Goal: Task Accomplishment & Management: Use online tool/utility

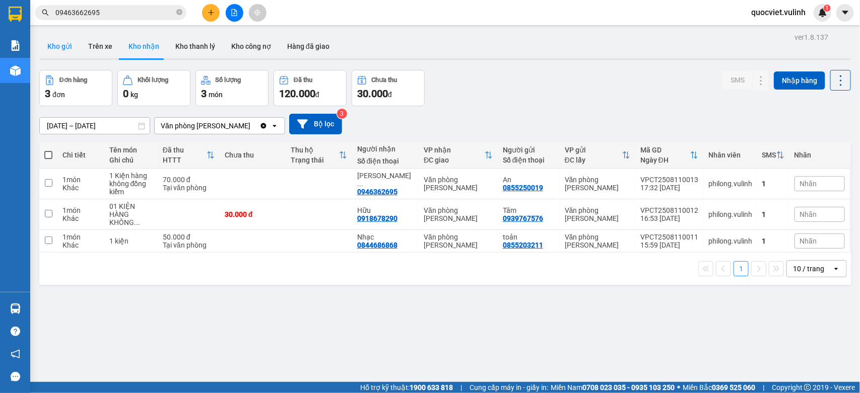
click at [53, 51] on button "Kho gửi" at bounding box center [59, 46] width 41 height 24
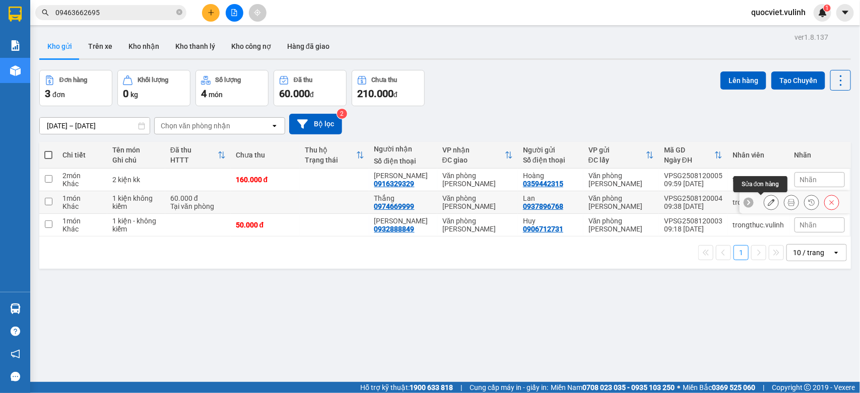
click at [764, 208] on button at bounding box center [771, 203] width 14 height 18
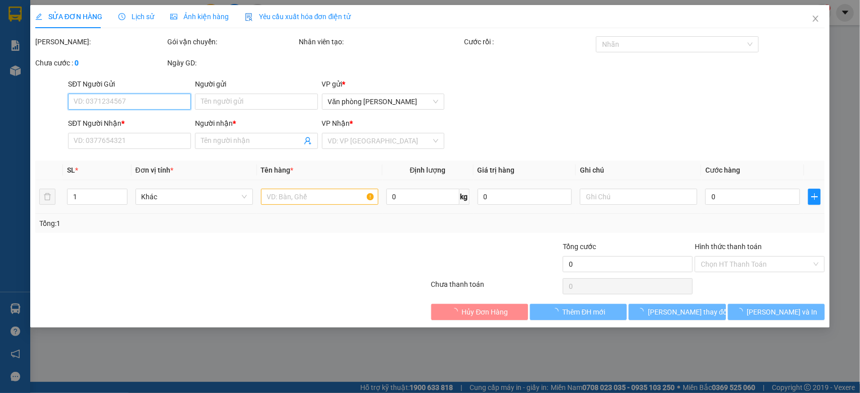
type input "0937896768"
type input "Lan"
type input "0974669999"
type input "Thắng"
type input "60.000"
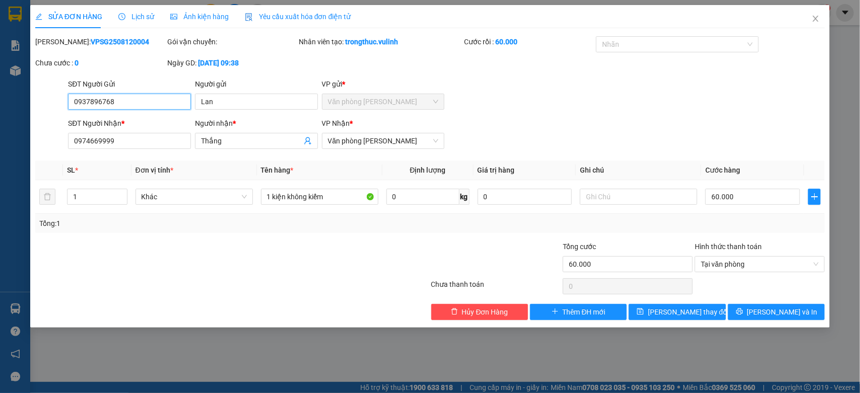
click at [130, 107] on input "0937896768" at bounding box center [129, 102] width 123 height 16
click at [226, 106] on input "Lan" at bounding box center [256, 102] width 123 height 16
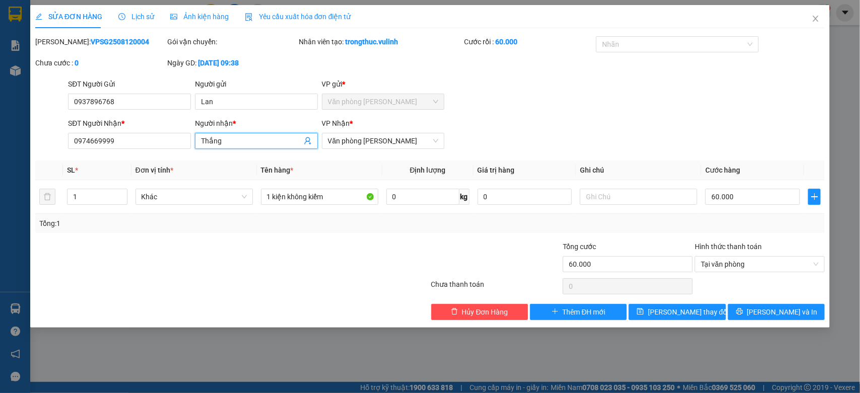
click at [237, 145] on input "Thắng" at bounding box center [251, 140] width 101 height 11
click at [235, 145] on input "Thắng" at bounding box center [251, 140] width 101 height 11
click at [80, 143] on input "0974669999" at bounding box center [129, 141] width 123 height 16
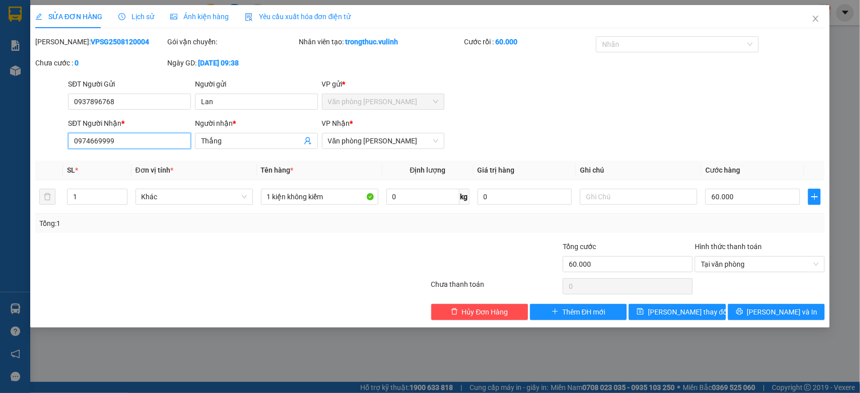
click at [80, 143] on input "0974669999" at bounding box center [129, 141] width 123 height 16
click at [817, 23] on icon "close" at bounding box center [815, 19] width 8 height 8
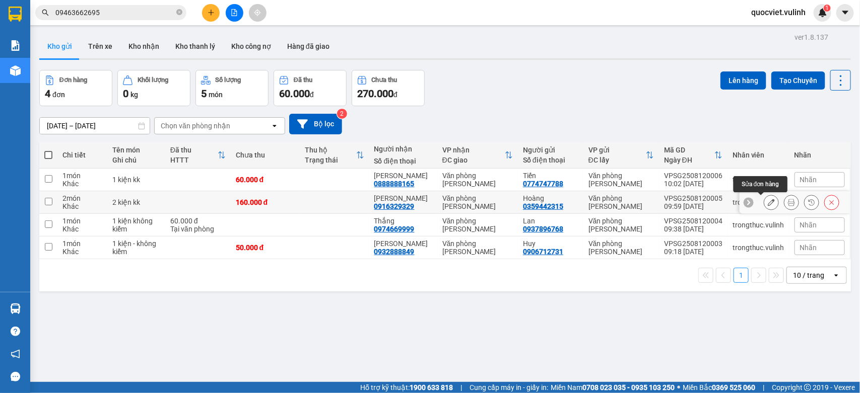
click at [767, 204] on icon at bounding box center [770, 202] width 7 height 7
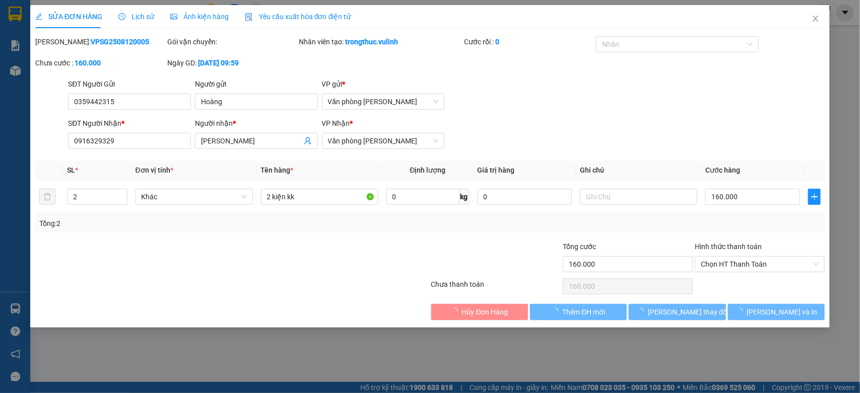
type input "0359442315"
type input "Hoàng"
type input "0916329329"
type input "[PERSON_NAME]"
type input "160.000"
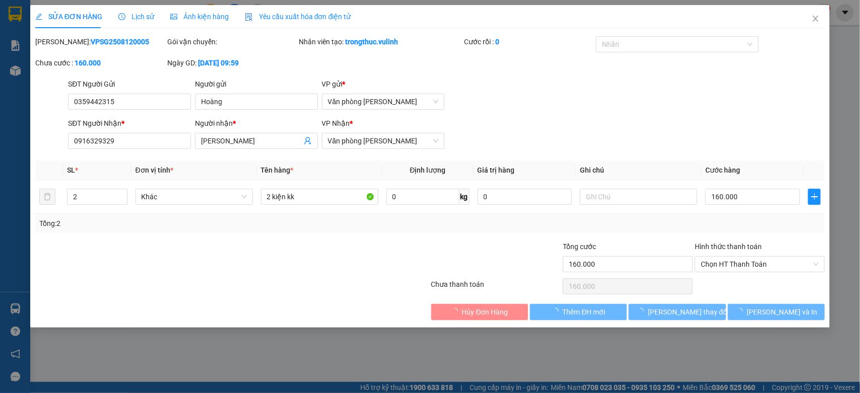
type input "160.000"
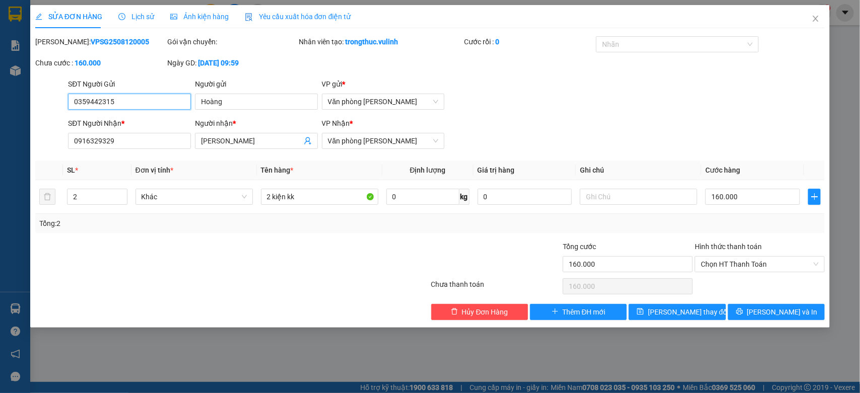
click at [129, 103] on input "0359442315" at bounding box center [129, 102] width 123 height 16
click at [134, 101] on input "0359442315" at bounding box center [129, 102] width 123 height 16
click at [147, 92] on div "SĐT Người Gửi" at bounding box center [129, 86] width 123 height 15
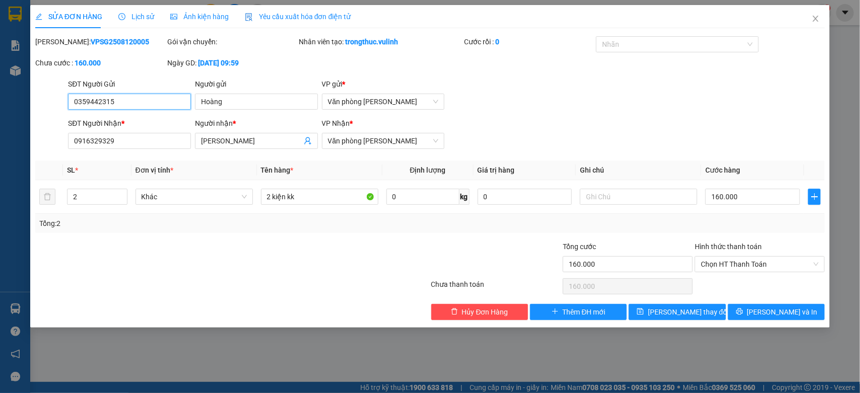
click at [147, 99] on input "0359442315" at bounding box center [129, 102] width 123 height 16
click at [233, 106] on input "Hoàng" at bounding box center [256, 102] width 123 height 16
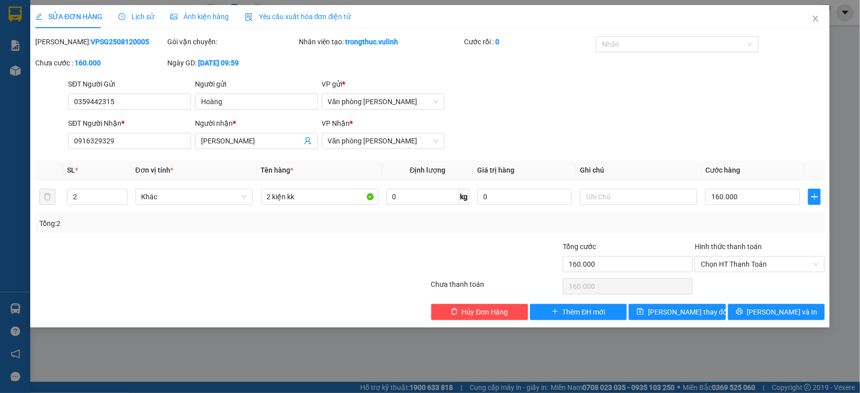
click at [238, 131] on div "Người nhận *" at bounding box center [256, 125] width 123 height 15
click at [238, 139] on input "[PERSON_NAME]" at bounding box center [251, 140] width 101 height 11
click at [171, 137] on input "0916329329" at bounding box center [129, 141] width 123 height 16
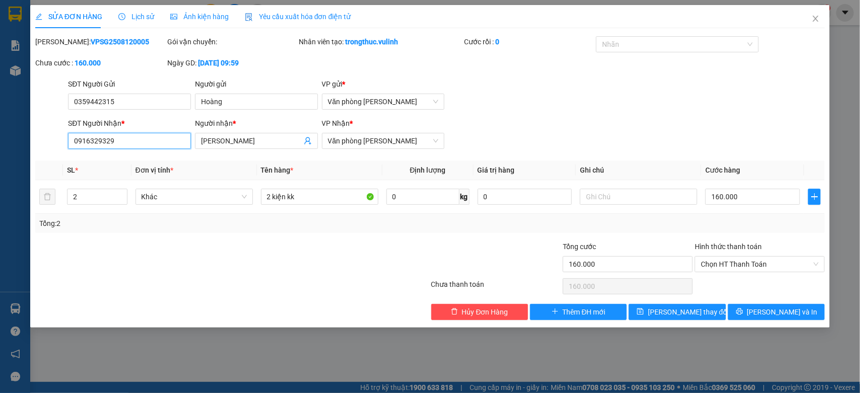
click at [171, 137] on input "0916329329" at bounding box center [129, 141] width 123 height 16
click at [812, 23] on icon "close" at bounding box center [815, 19] width 8 height 8
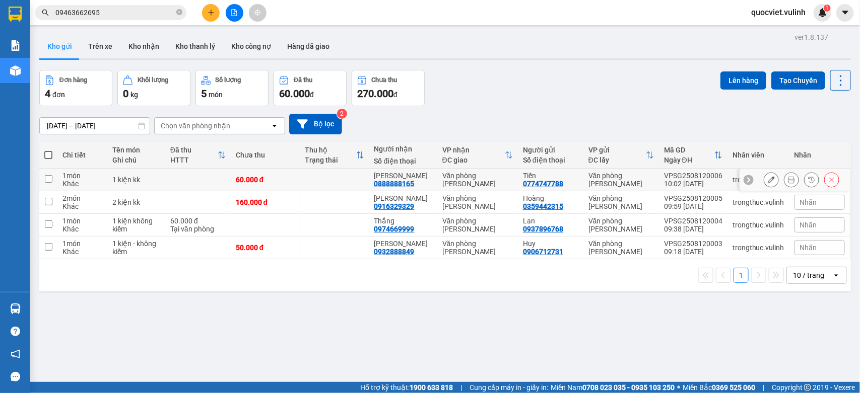
click at [764, 184] on button at bounding box center [771, 180] width 14 height 18
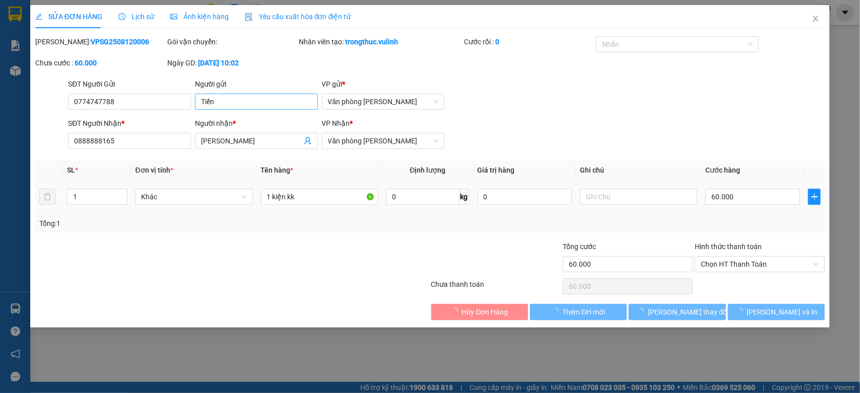
type input "0774747788"
type input "Tiến"
type input "0888888165"
type input "[PERSON_NAME]"
type input "60.000"
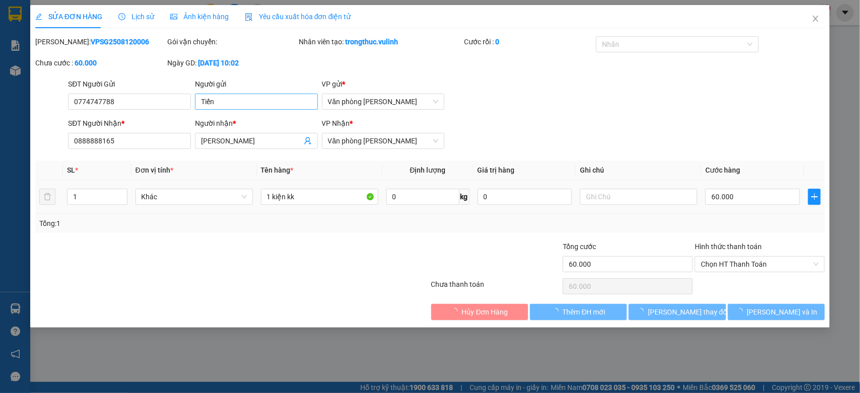
type input "60.000"
click at [149, 99] on input "0774747788" at bounding box center [129, 102] width 123 height 16
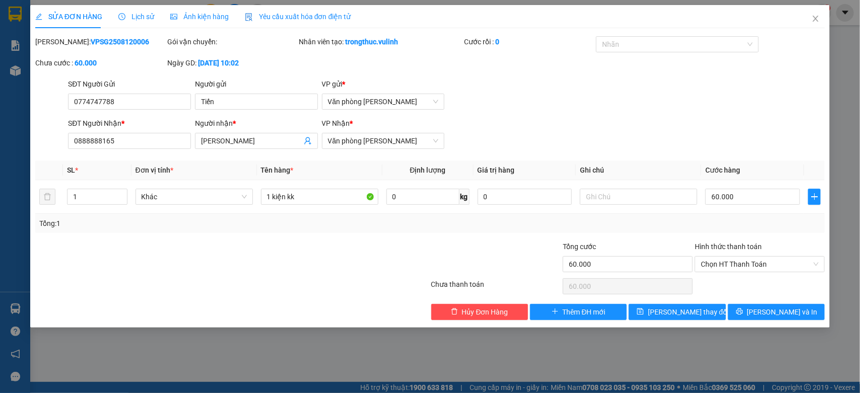
click at [220, 112] on div "Người gửi Tiến" at bounding box center [256, 96] width 123 height 35
click at [228, 102] on input "Tiến" at bounding box center [256, 102] width 123 height 16
click at [258, 147] on span "[PERSON_NAME]" at bounding box center [256, 141] width 123 height 16
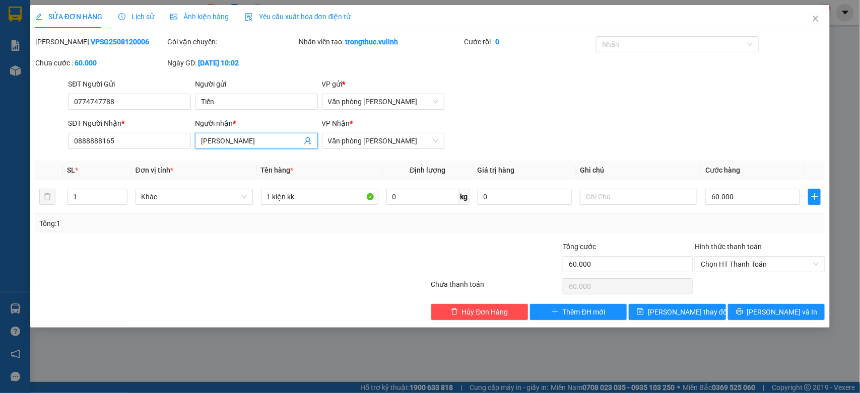
click at [258, 147] on span "[PERSON_NAME]" at bounding box center [256, 141] width 123 height 16
click at [258, 142] on input "[PERSON_NAME]" at bounding box center [251, 140] width 101 height 11
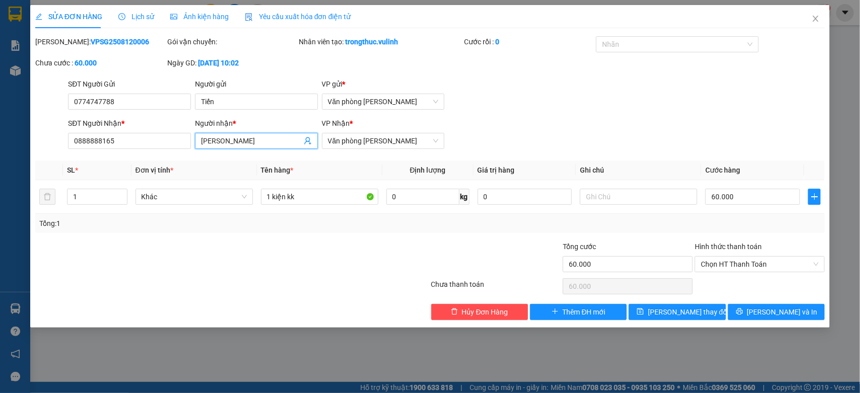
click at [131, 132] on div "SĐT Người Nhận *" at bounding box center [129, 125] width 123 height 15
click at [132, 140] on input "0888888165" at bounding box center [129, 141] width 123 height 16
click at [819, 23] on span "Close" at bounding box center [815, 19] width 28 height 28
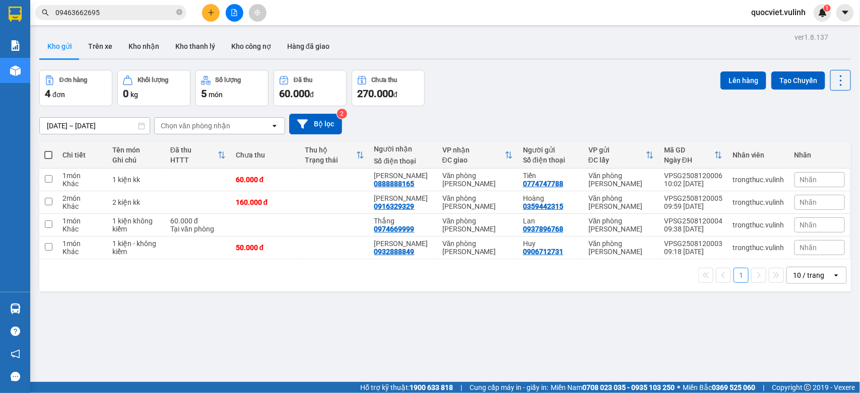
click at [46, 157] on span at bounding box center [48, 155] width 8 height 8
click at [48, 150] on input "checkbox" at bounding box center [48, 150] width 0 height 0
checkbox input "true"
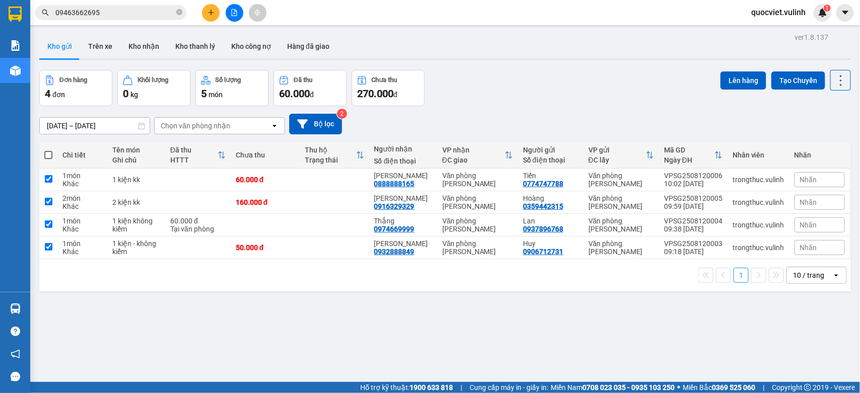
checkbox input "true"
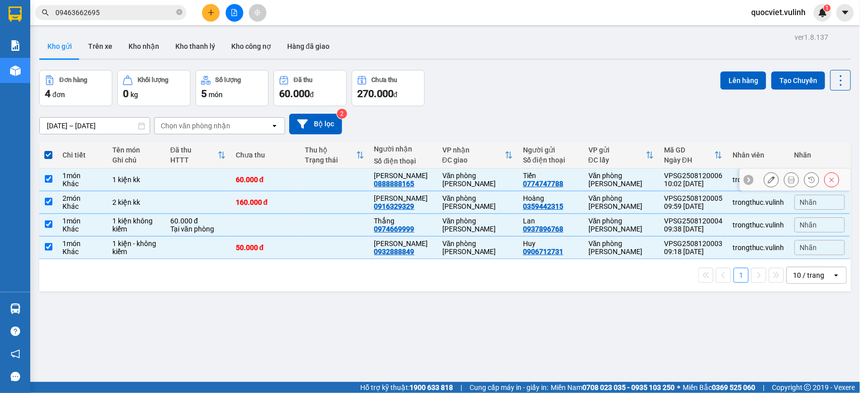
click at [46, 176] on input "checkbox" at bounding box center [49, 179] width 8 height 8
checkbox input "false"
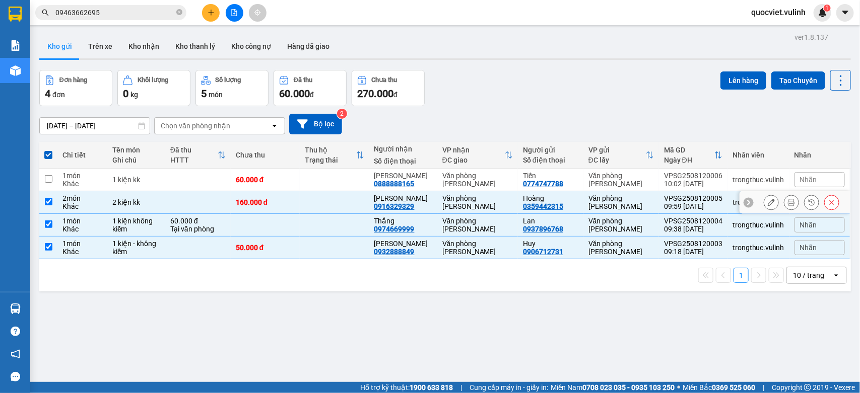
click at [50, 196] on td at bounding box center [48, 202] width 18 height 23
checkbox input "false"
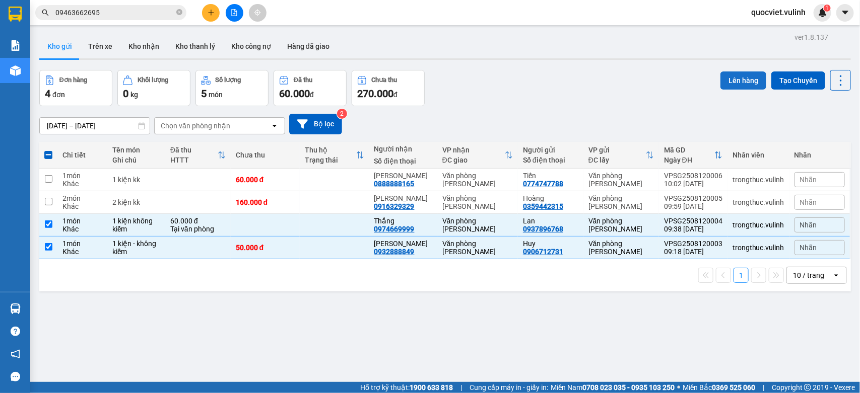
click at [739, 72] on button "Lên hàng" at bounding box center [743, 81] width 46 height 18
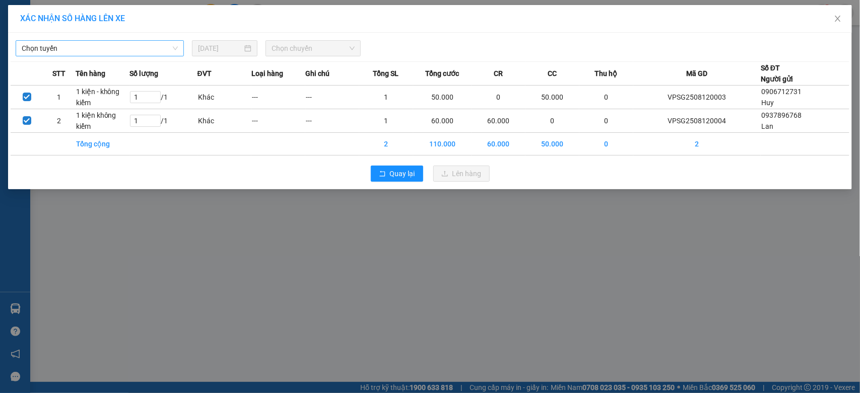
click at [86, 51] on span "Chọn tuyến" at bounding box center [100, 48] width 156 height 15
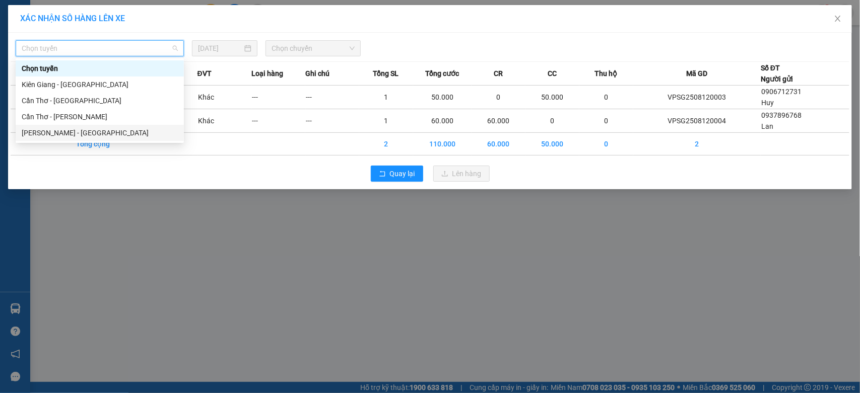
click at [43, 131] on div "[PERSON_NAME] - [GEOGRAPHIC_DATA]" at bounding box center [100, 132] width 156 height 11
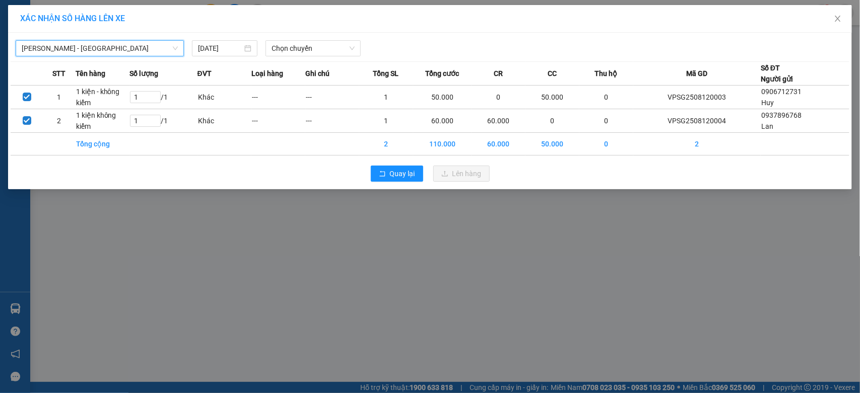
click at [296, 58] on div "[GEOGRAPHIC_DATA] - [GEOGRAPHIC_DATA] - [GEOGRAPHIC_DATA] [DATE] Chọn chuyến ST…" at bounding box center [429, 111] width 843 height 157
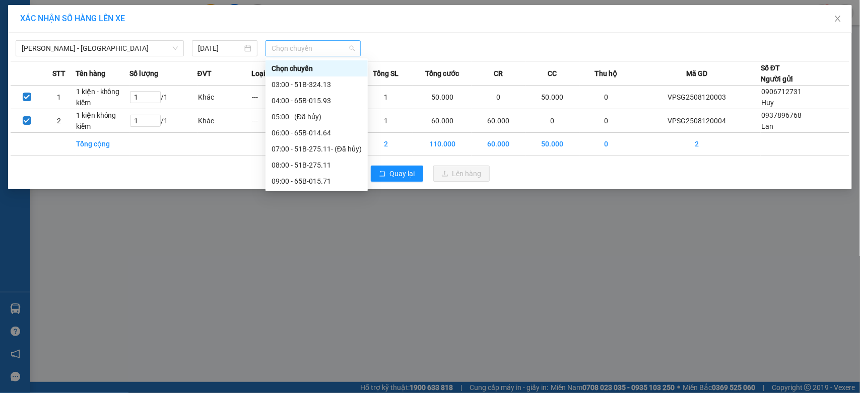
click at [314, 43] on span "Chọn chuyến" at bounding box center [312, 48] width 83 height 15
click at [308, 111] on div "10:00 - 65B-014.88" at bounding box center [316, 113] width 90 height 11
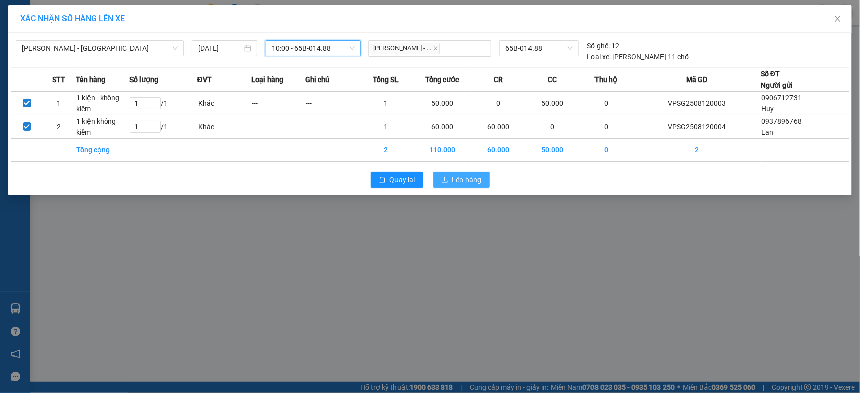
click at [479, 184] on span "Lên hàng" at bounding box center [466, 179] width 29 height 11
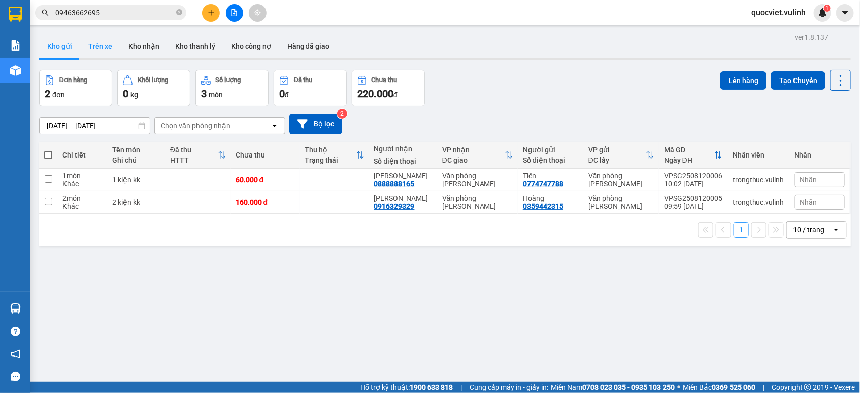
click at [106, 54] on button "Trên xe" at bounding box center [100, 46] width 40 height 24
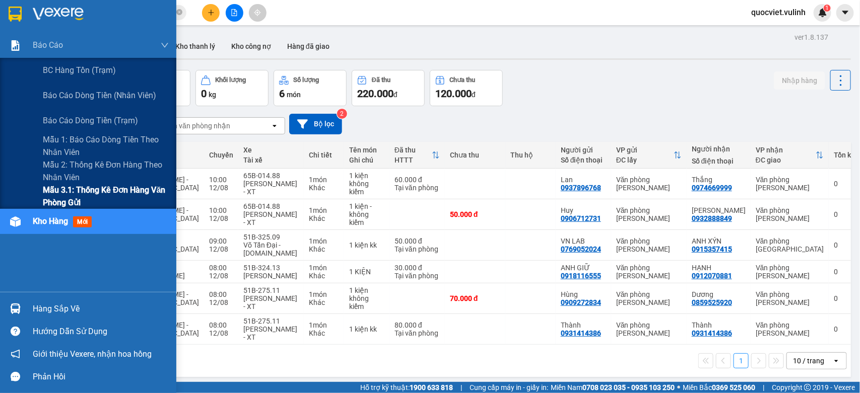
click at [91, 199] on span "Mẫu 3.1: Thống kê đơn hàng văn phòng gửi" at bounding box center [106, 196] width 126 height 25
